Goal: Information Seeking & Learning: Compare options

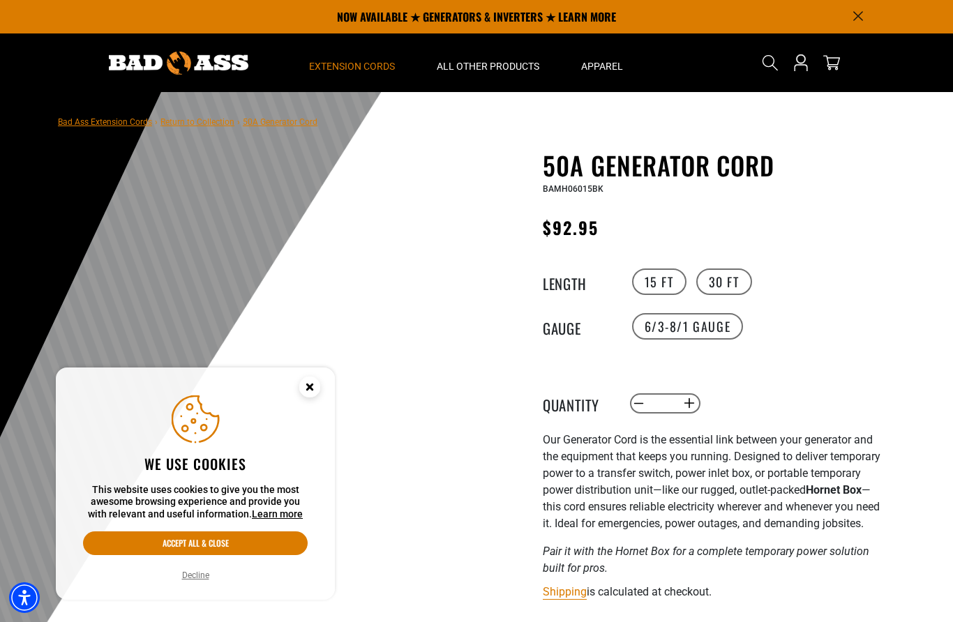
click at [378, 66] on span "Extension Cords" at bounding box center [352, 66] width 86 height 13
click at [314, 382] on circle "Close this option" at bounding box center [309, 387] width 21 height 21
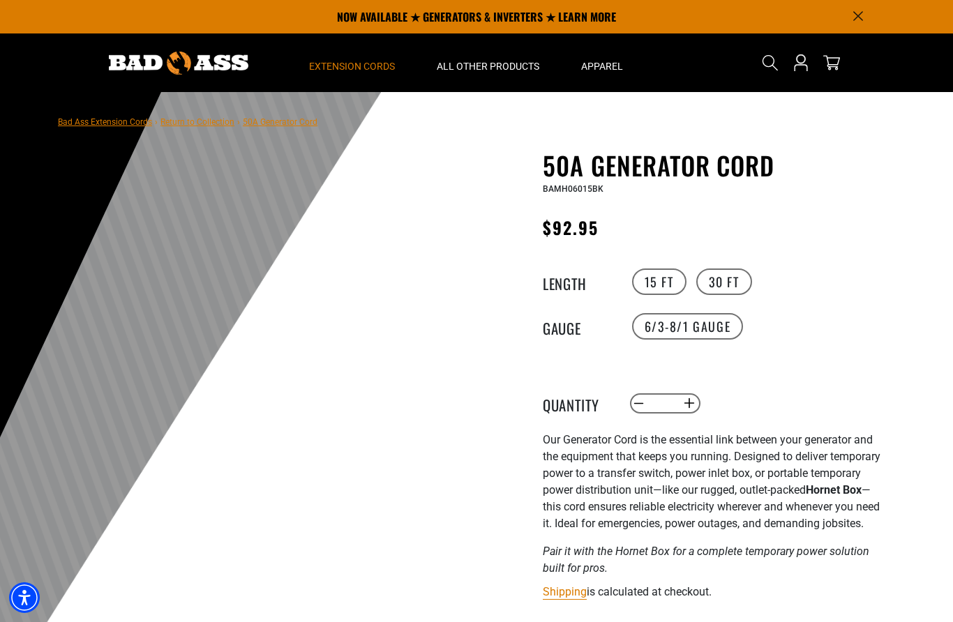
click at [359, 67] on span "Extension Cords" at bounding box center [352, 66] width 86 height 13
click at [366, 64] on span "Extension Cords" at bounding box center [352, 66] width 86 height 13
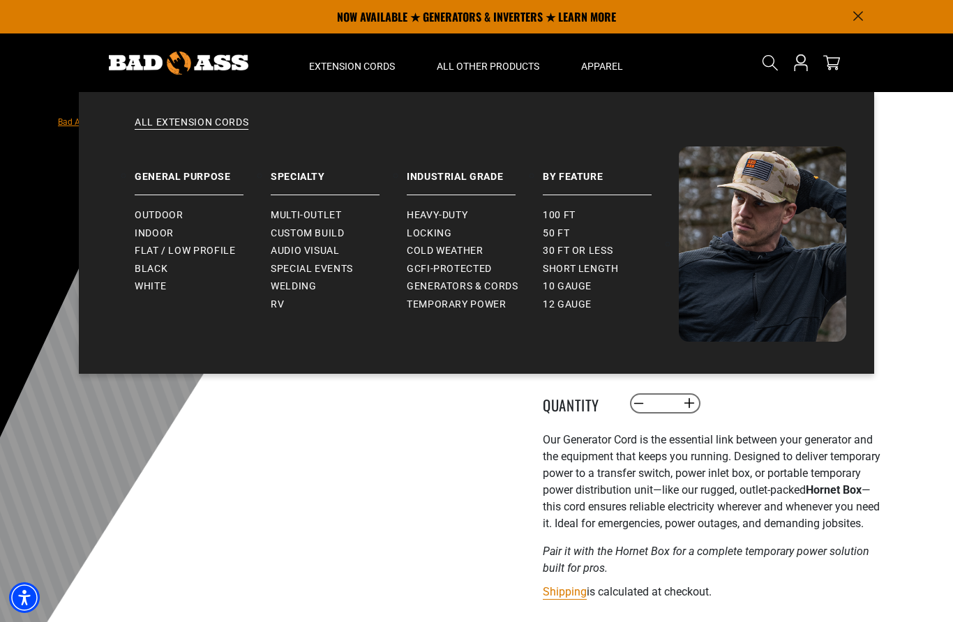
click at [184, 218] on link "Outdoor" at bounding box center [203, 216] width 136 height 18
click at [177, 211] on span "Outdoor" at bounding box center [159, 215] width 48 height 13
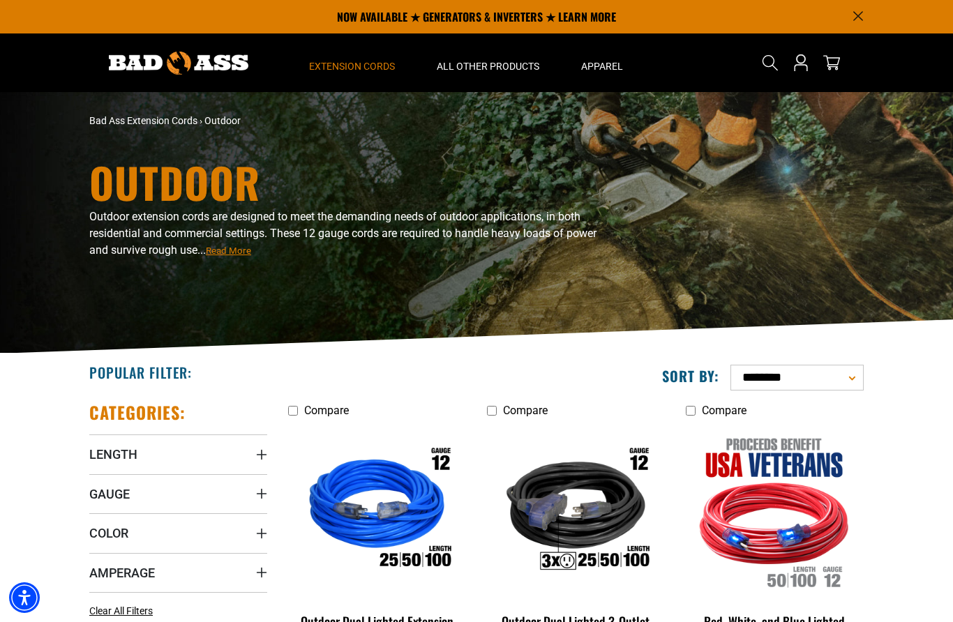
click at [375, 61] on span "Extension Cords" at bounding box center [352, 66] width 86 height 13
click at [385, 66] on span "Extension Cords" at bounding box center [352, 66] width 86 height 13
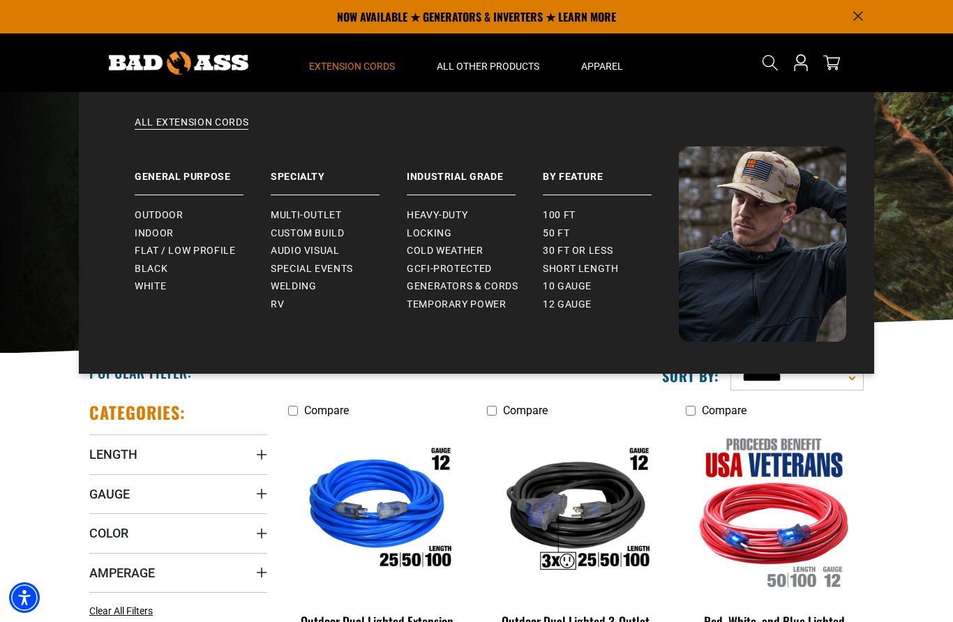
click at [453, 209] on link "Heavy-Duty" at bounding box center [475, 216] width 136 height 18
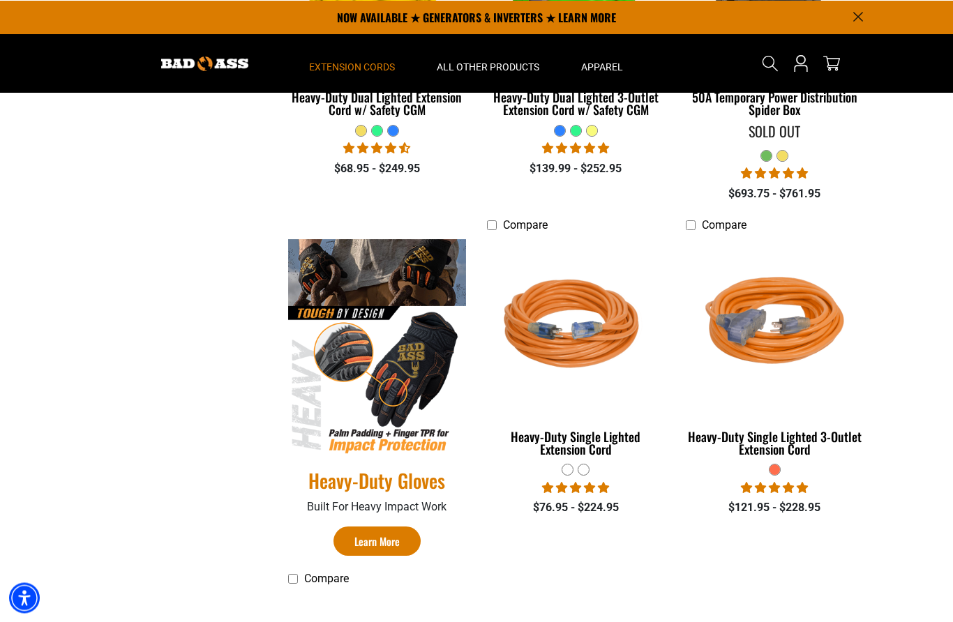
scroll to position [524, 0]
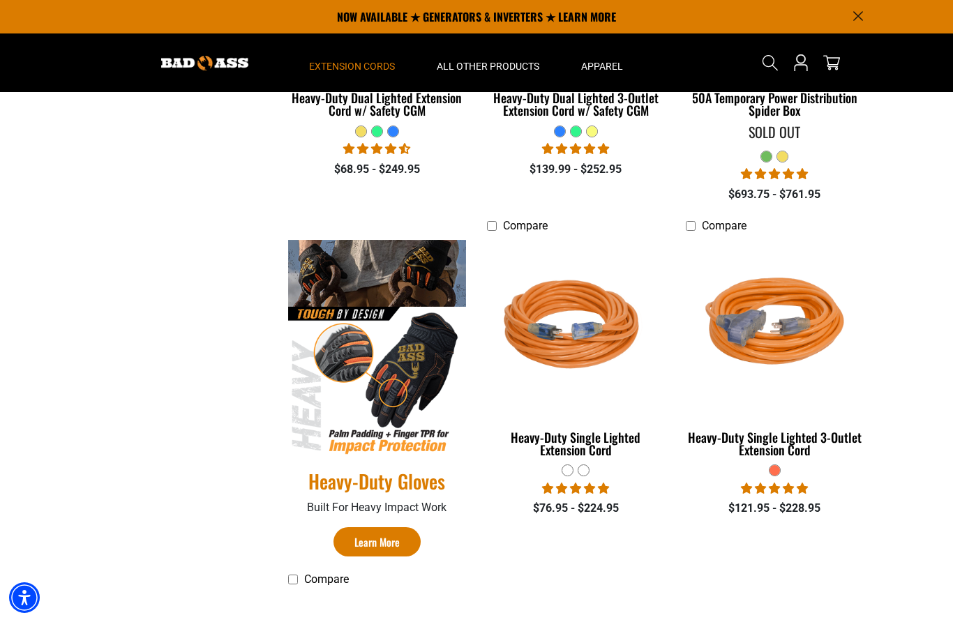
click at [558, 294] on img at bounding box center [576, 326] width 176 height 161
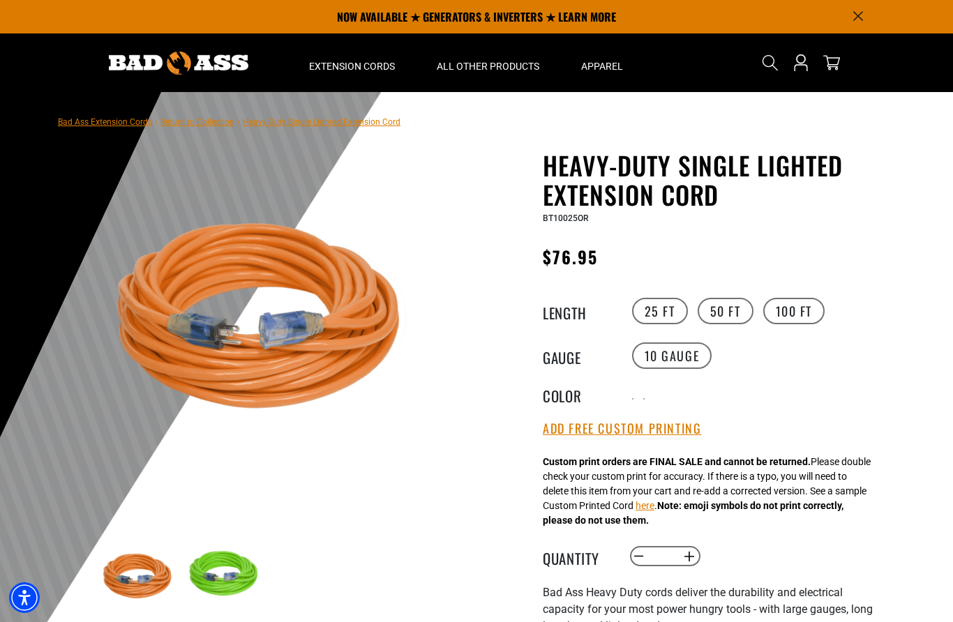
click at [799, 314] on label "100 FT" at bounding box center [794, 311] width 62 height 27
click at [361, 59] on summary "Extension Cords" at bounding box center [352, 62] width 128 height 59
click at [375, 69] on span "Extension Cords" at bounding box center [352, 66] width 86 height 13
click at [380, 65] on span "Extension Cords" at bounding box center [352, 66] width 86 height 13
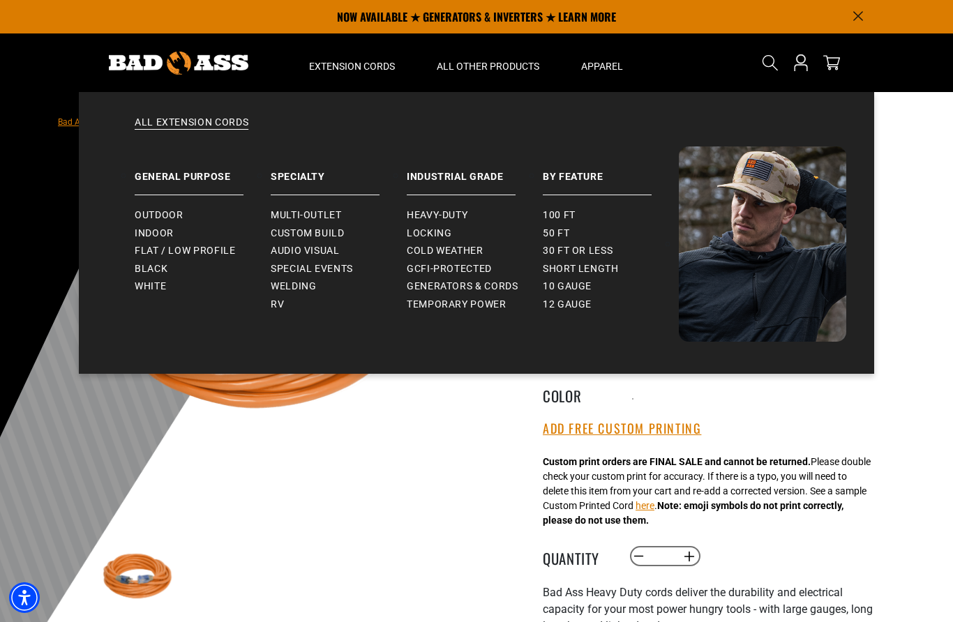
click at [283, 303] on span "RV" at bounding box center [277, 305] width 13 height 13
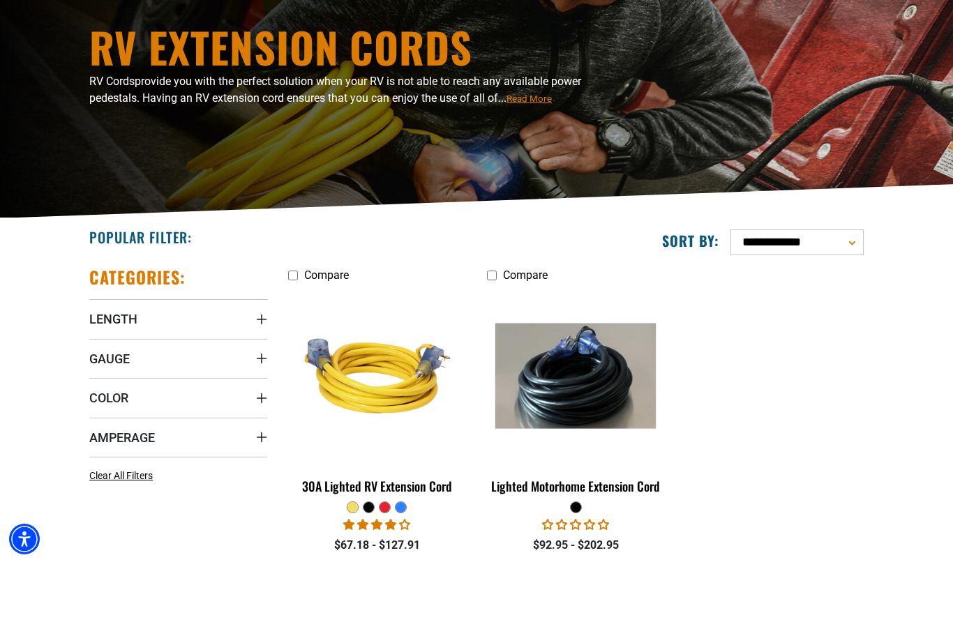
scroll to position [77, 0]
click at [565, 391] on img at bounding box center [576, 434] width 176 height 105
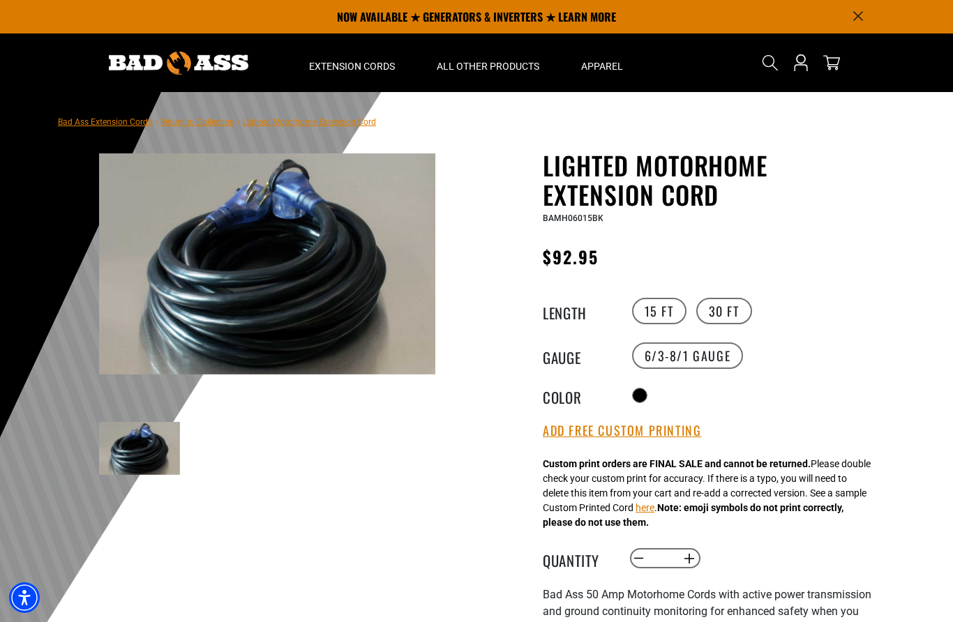
click at [725, 280] on div "Lighted Motorhome Extension Cord Lighted Motorhome Extension Cord BAMH06015BK R…" at bounding box center [714, 520] width 342 height 738
click at [729, 310] on label "30 FT" at bounding box center [724, 311] width 56 height 27
click at [375, 61] on span "Extension Cords" at bounding box center [352, 66] width 86 height 13
click at [376, 70] on span "Extension Cords" at bounding box center [352, 66] width 86 height 13
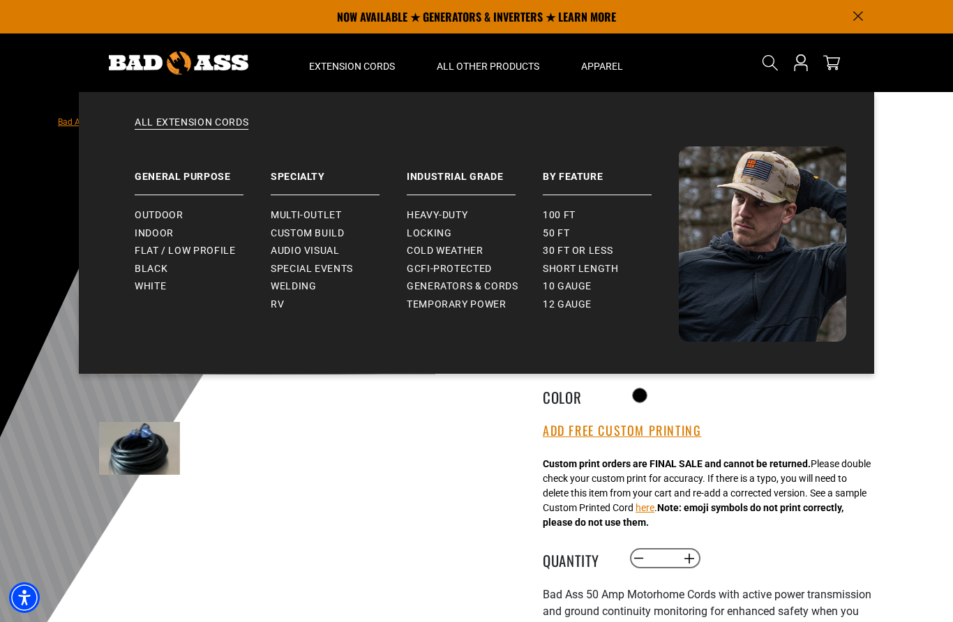
click at [331, 231] on span "Custom Build" at bounding box center [308, 234] width 74 height 13
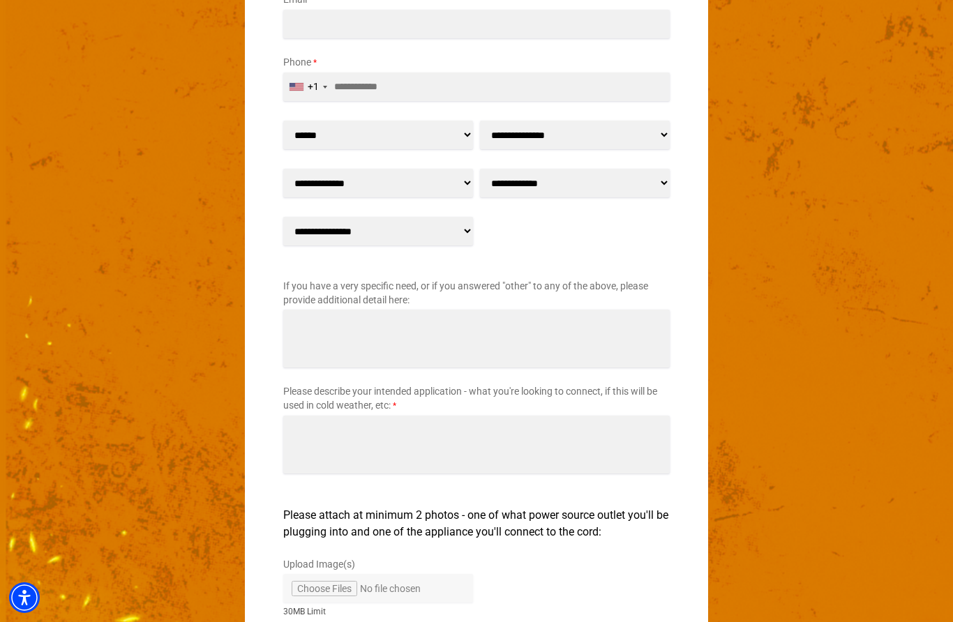
scroll to position [2038, 0]
click at [454, 130] on select "****** ** ** *** *****" at bounding box center [378, 134] width 190 height 29
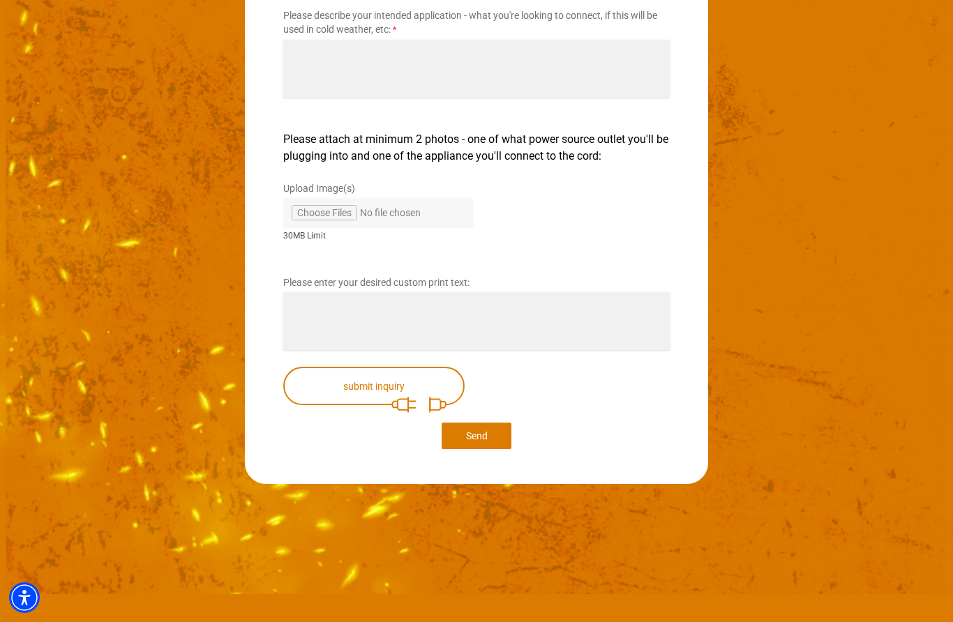
scroll to position [1613, 0]
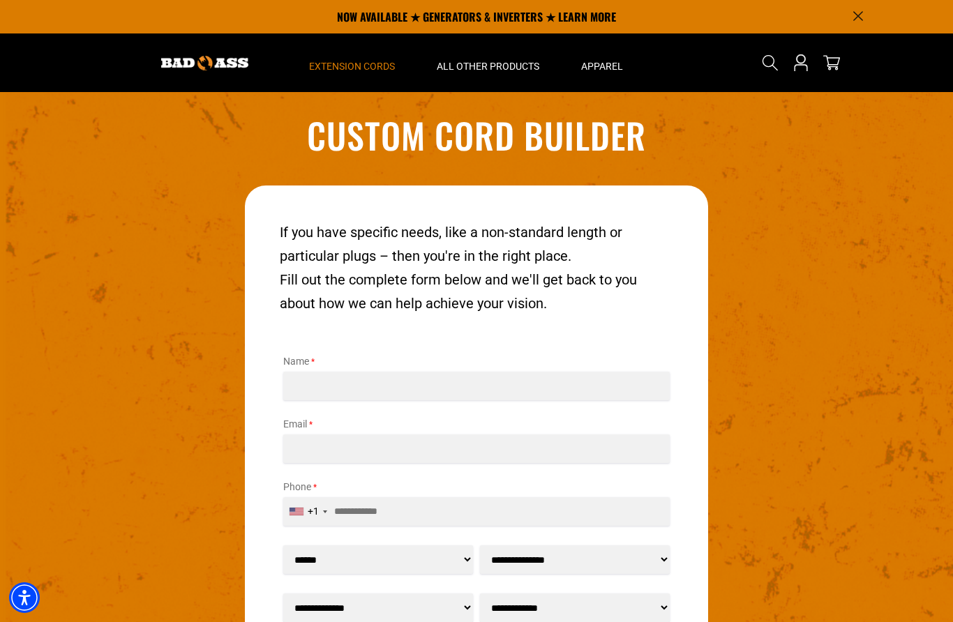
click at [374, 69] on span "Extension Cords" at bounding box center [352, 66] width 86 height 13
click at [373, 64] on span "Extension Cords" at bounding box center [352, 66] width 86 height 13
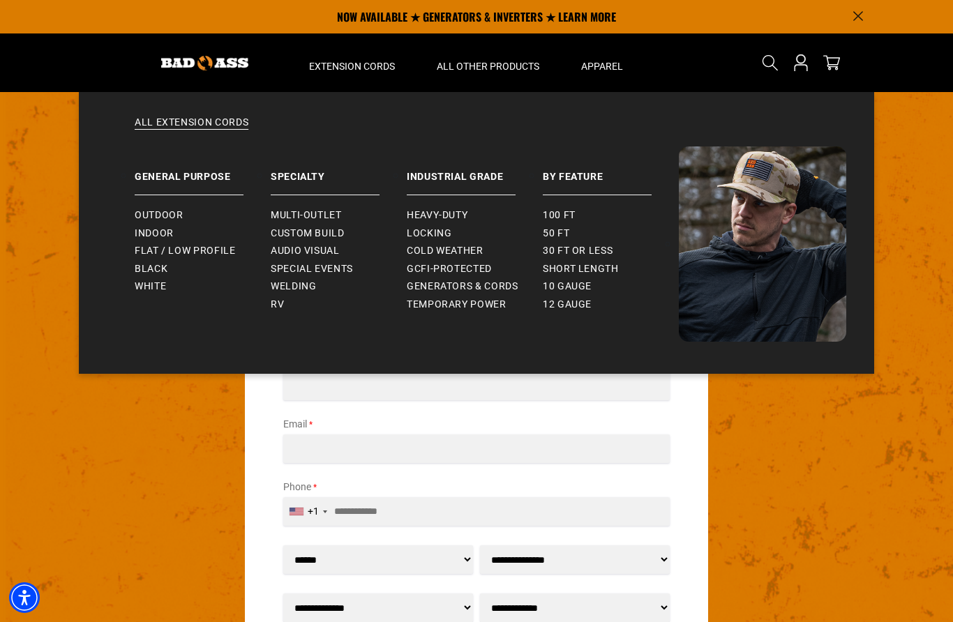
click at [490, 299] on span "Temporary Power" at bounding box center [457, 305] width 100 height 13
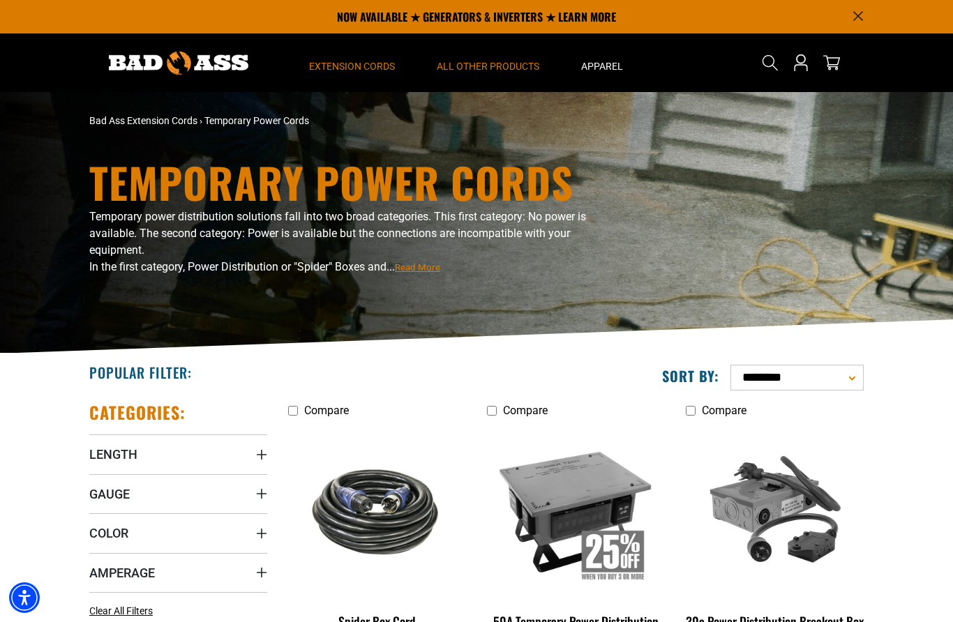
click at [488, 63] on span "All Other Products" at bounding box center [488, 66] width 103 height 13
click at [376, 57] on summary "Extension Cords" at bounding box center [352, 62] width 128 height 59
click at [375, 66] on span "Extension Cords" at bounding box center [352, 66] width 86 height 13
click at [367, 62] on span "Extension Cords" at bounding box center [352, 66] width 86 height 13
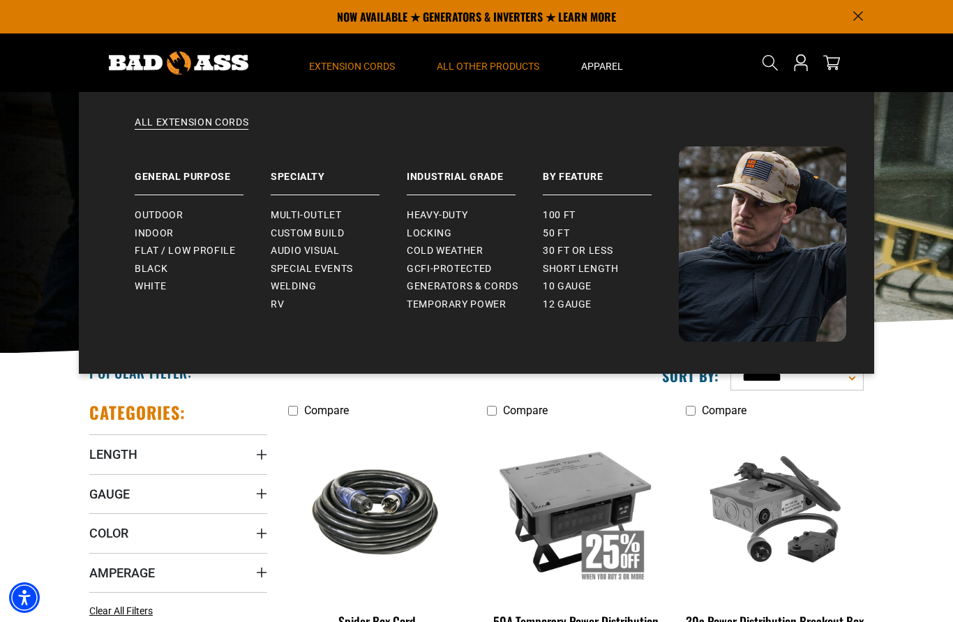
click at [509, 75] on summary "All Other Products" at bounding box center [488, 62] width 144 height 59
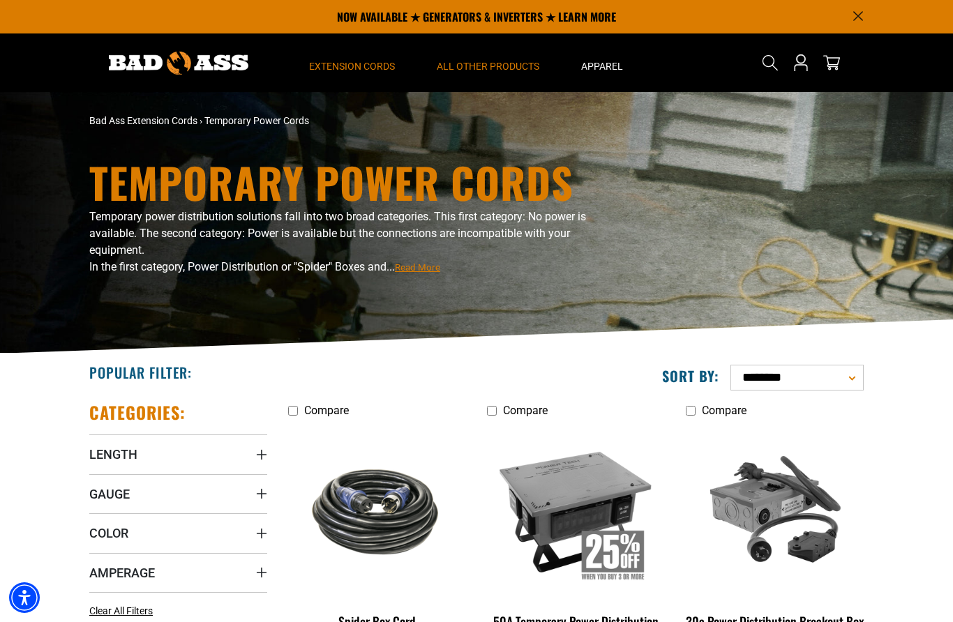
click at [512, 55] on summary "All Other Products" at bounding box center [488, 62] width 144 height 59
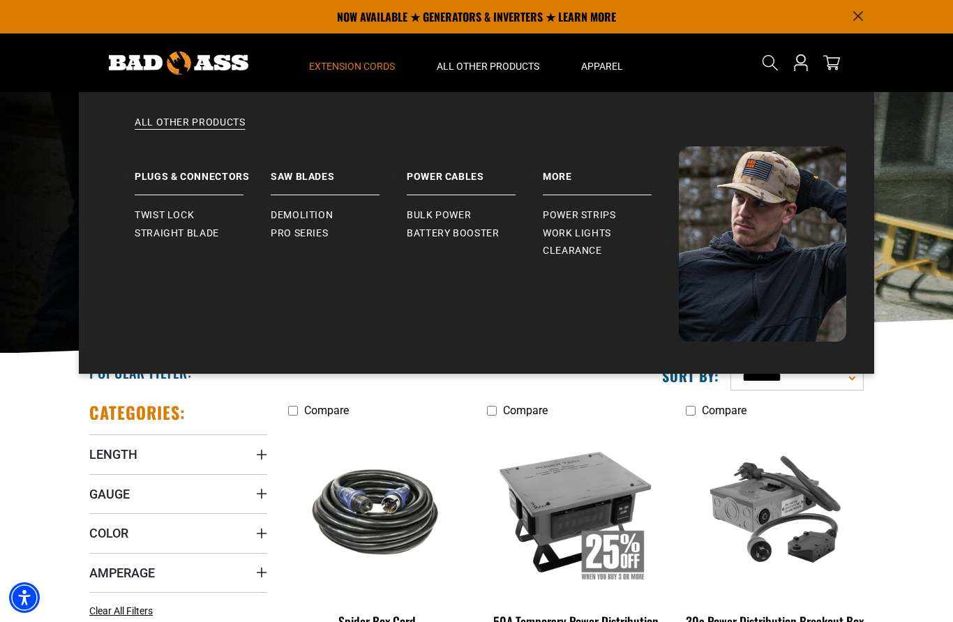
click at [486, 232] on span "Battery Booster" at bounding box center [453, 234] width 93 height 13
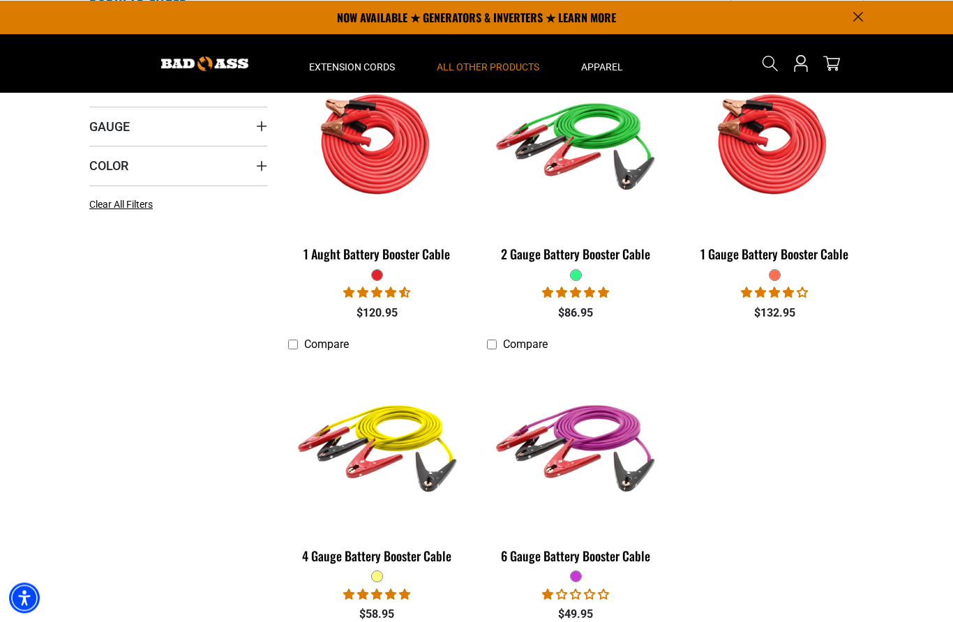
scroll to position [367, 0]
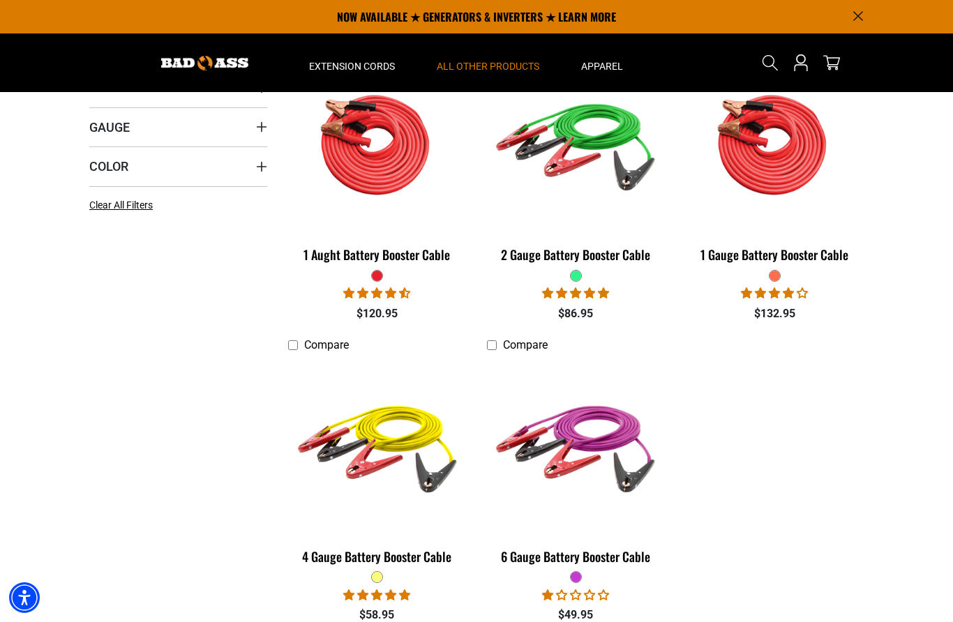
click at [775, 165] on img at bounding box center [775, 144] width 176 height 161
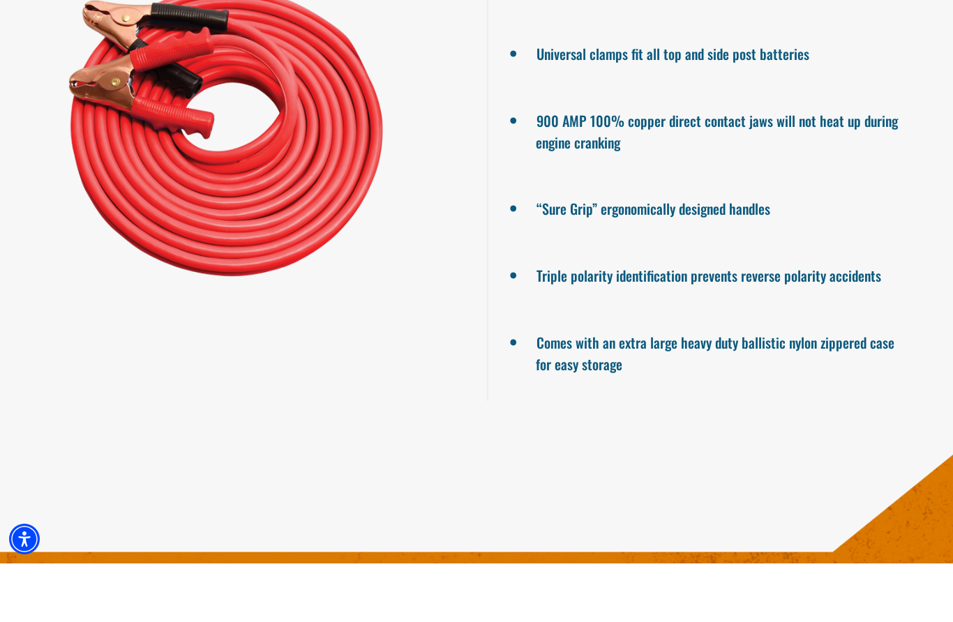
scroll to position [1216, 0]
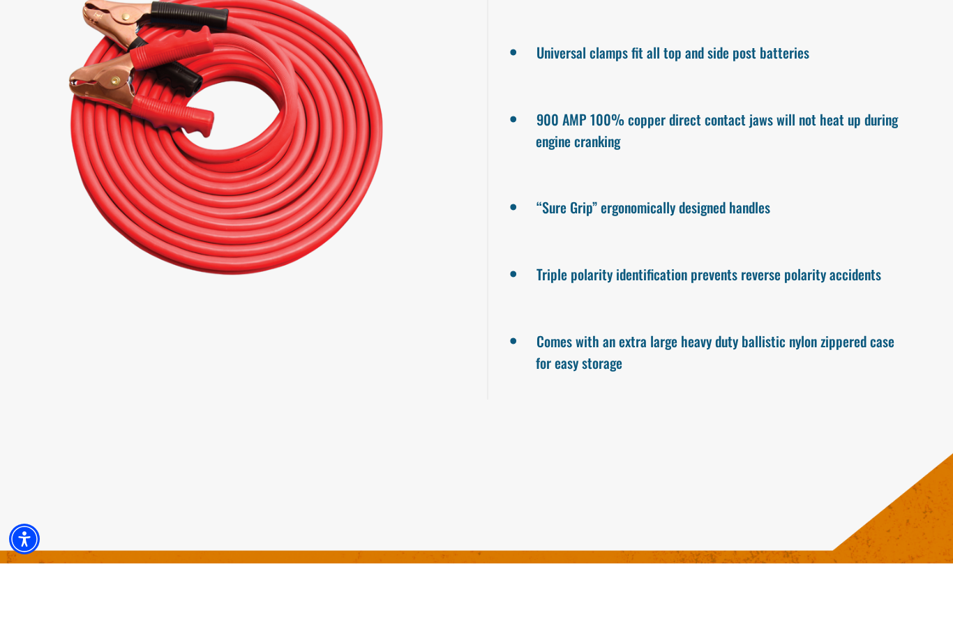
click at [593, 111] on ul "Rubber jacket guarantees flexibility in temperatures well below freezing Tangle…" at bounding box center [720, 187] width 466 height 543
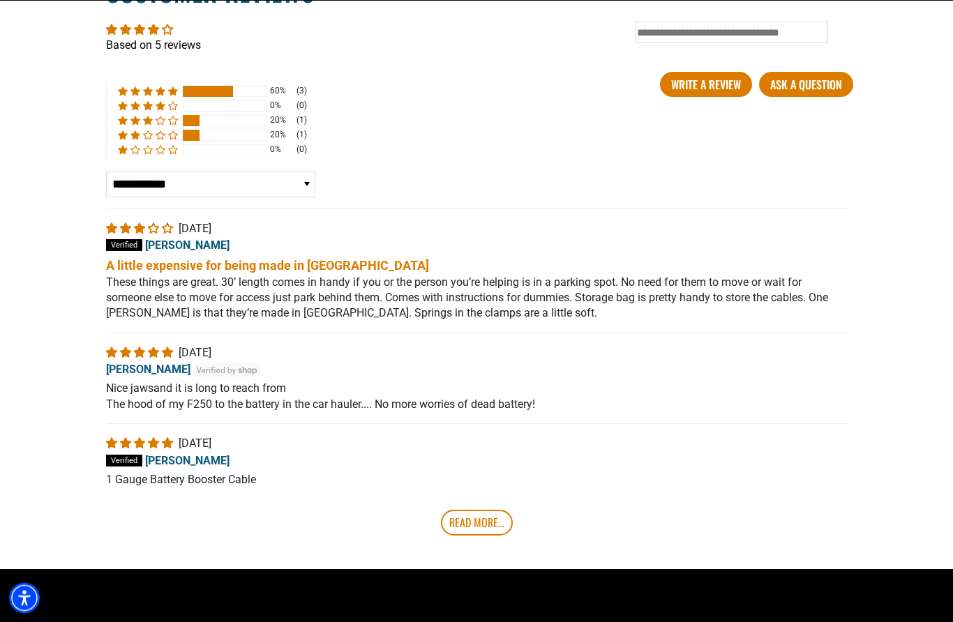
scroll to position [2693, 0]
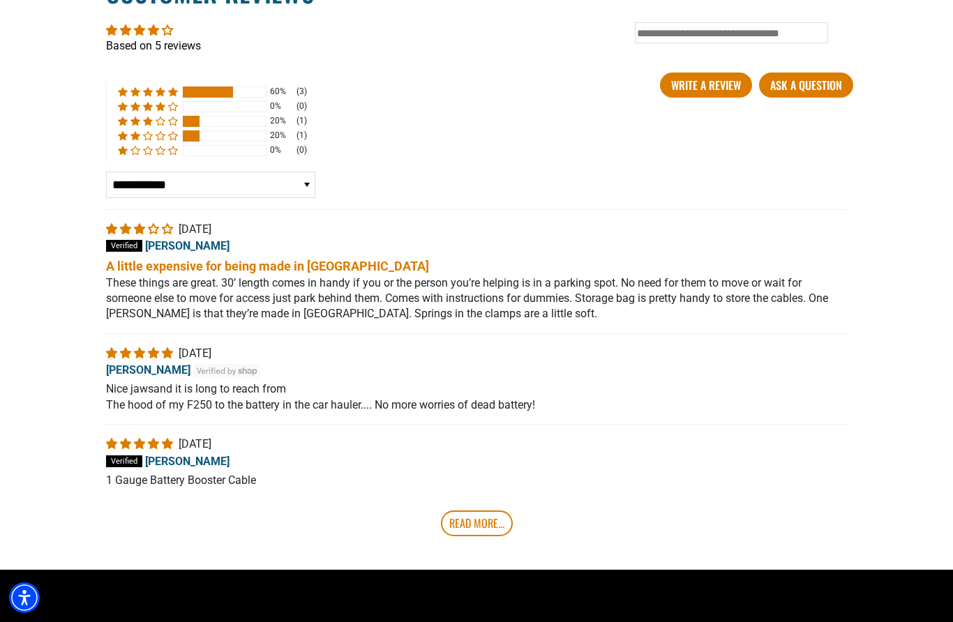
click at [583, 103] on div "**********" at bounding box center [476, 86] width 741 height 223
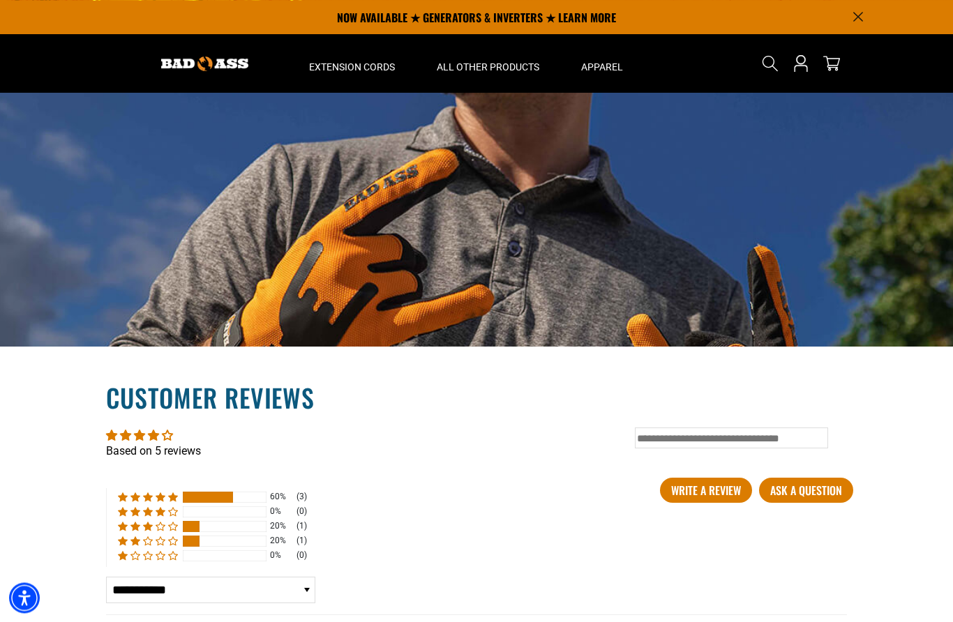
scroll to position [2287, 0]
